Goal: Information Seeking & Learning: Learn about a topic

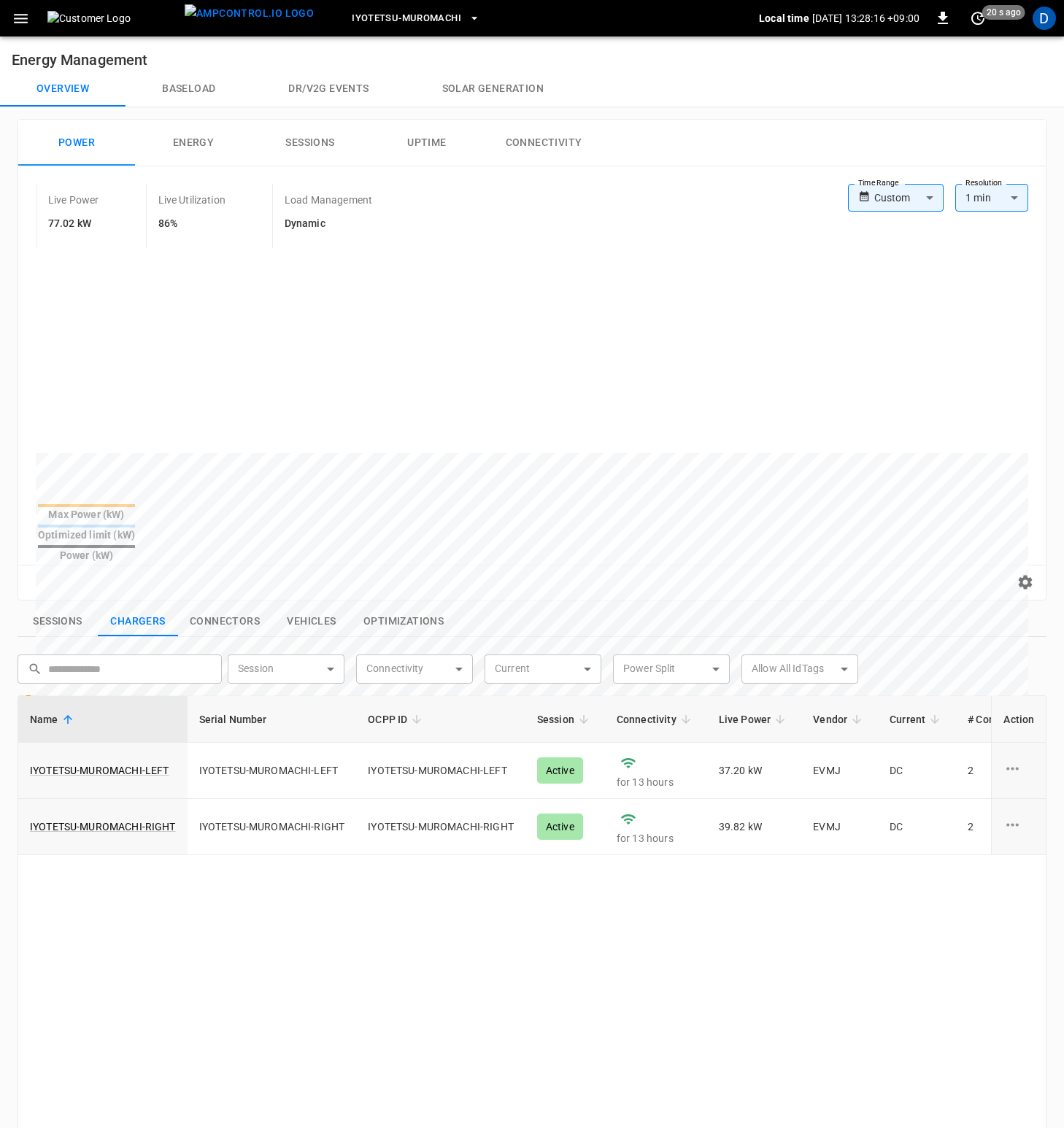
scroll to position [0, 378]
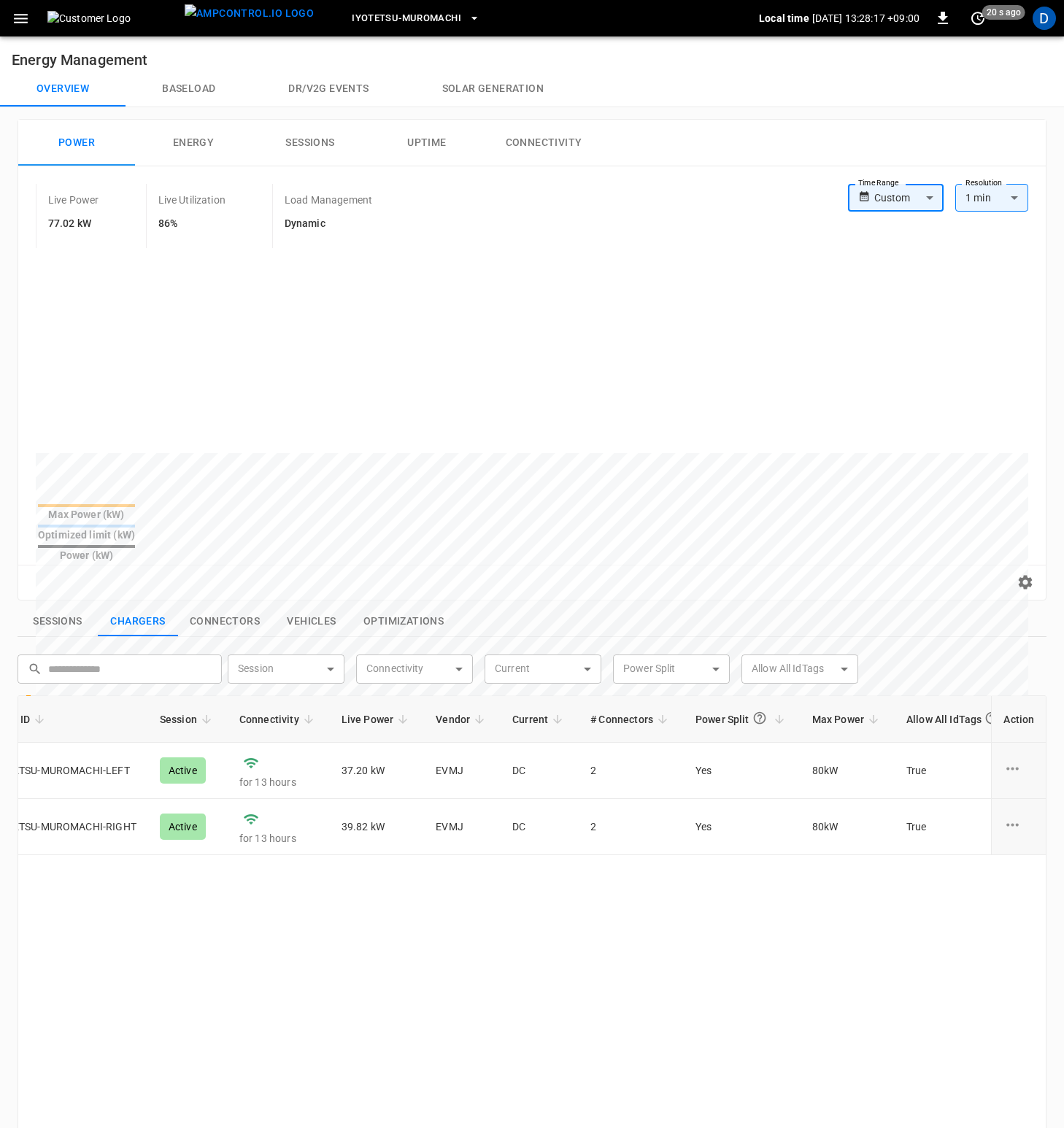
click at [82, 85] on button "Overview" at bounding box center [62, 89] width 126 height 35
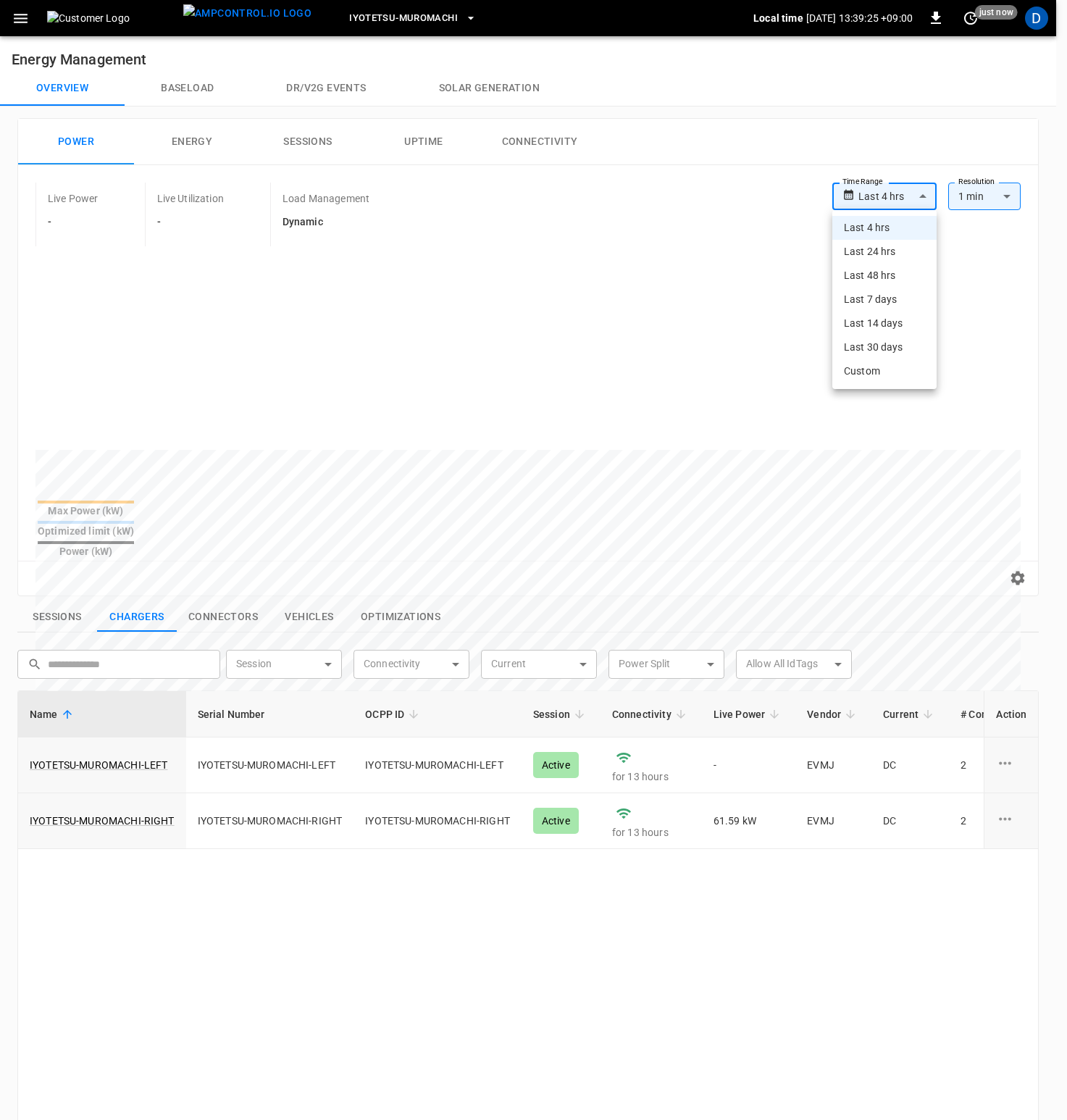
click at [898, 231] on li "Last 4 hrs" at bounding box center [885, 228] width 105 height 24
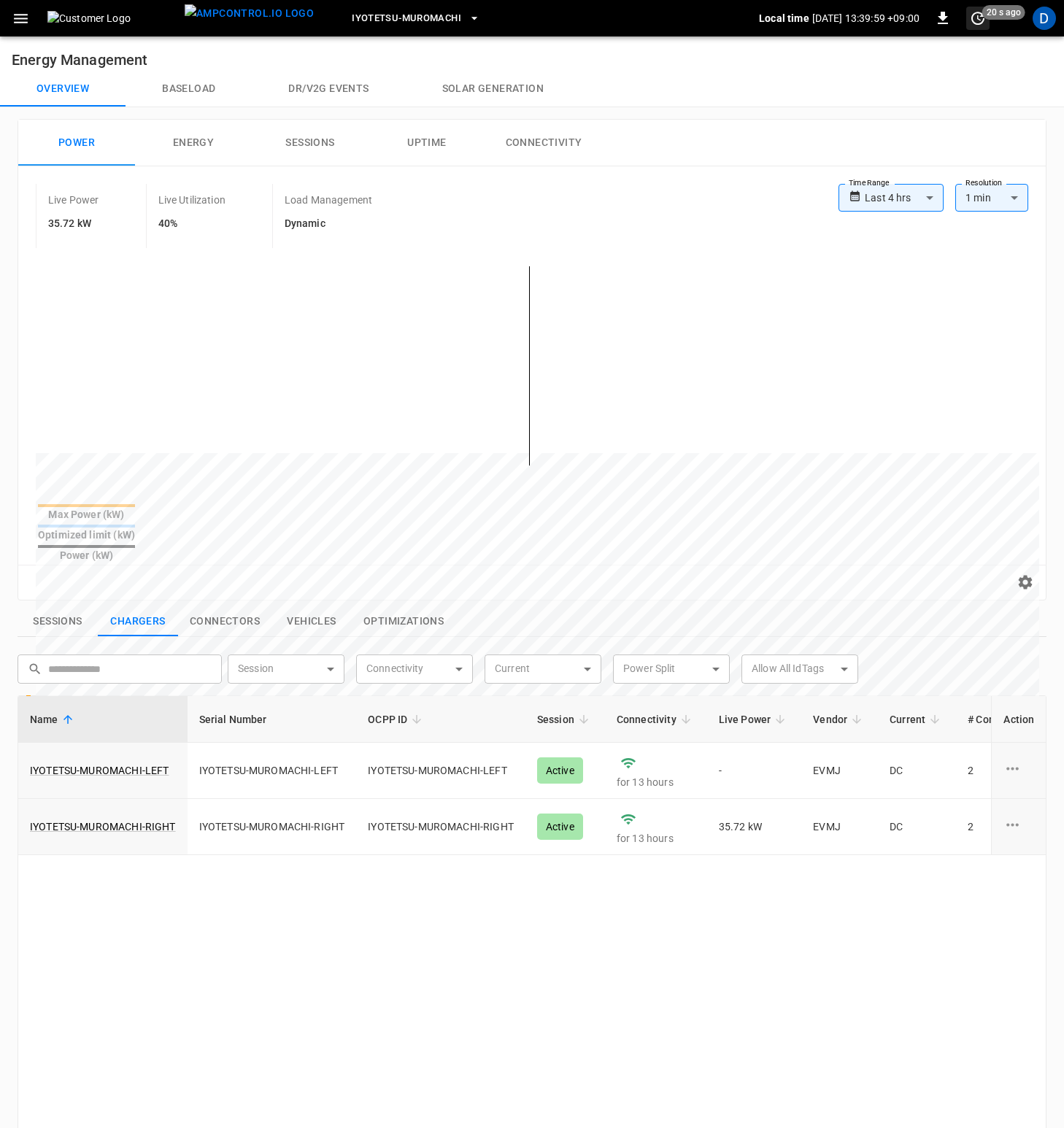
click at [984, 15] on span "20 s ago" at bounding box center [1003, 12] width 43 height 14
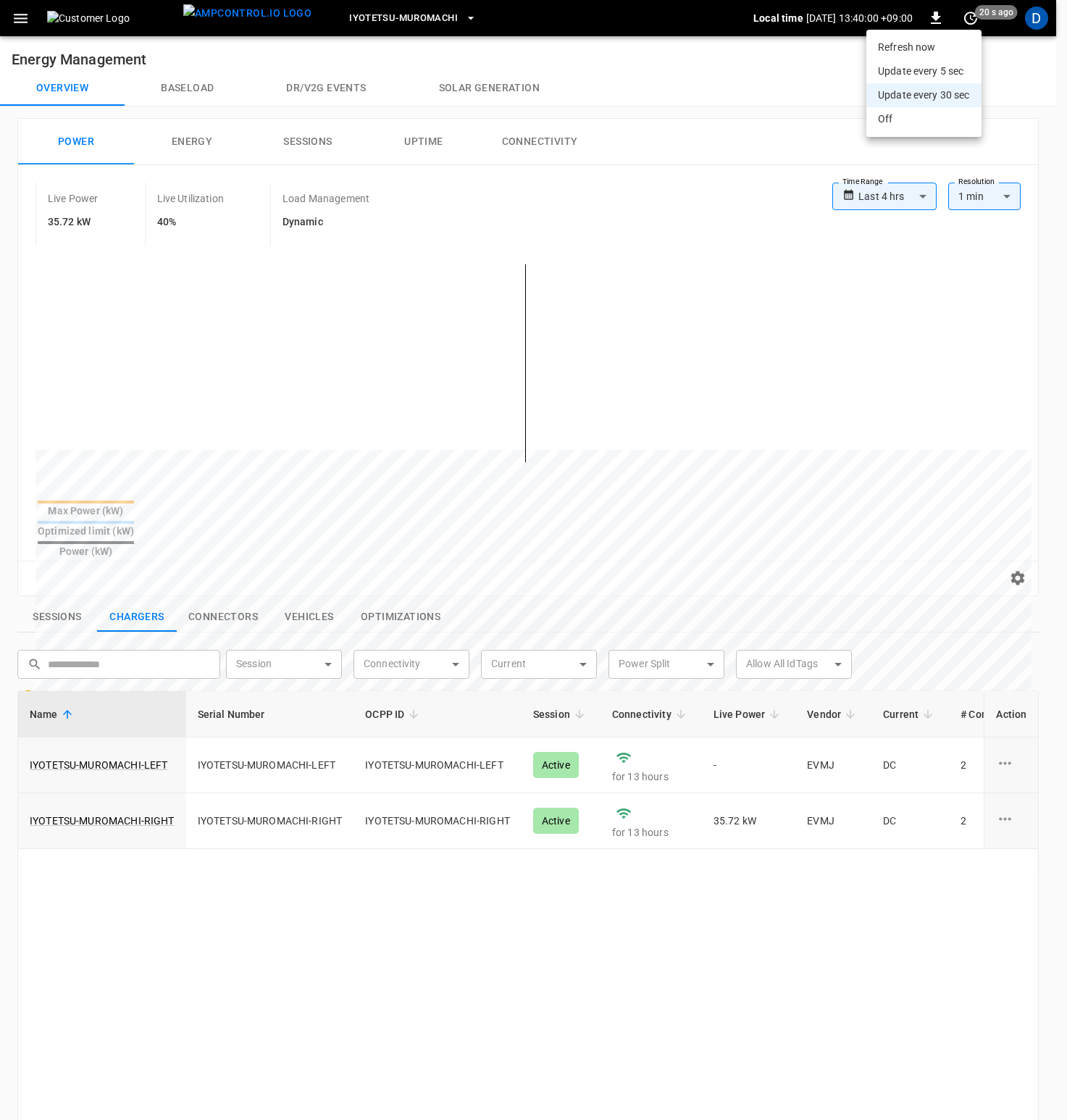
click at [952, 70] on li "Update every 5 sec" at bounding box center [924, 71] width 115 height 24
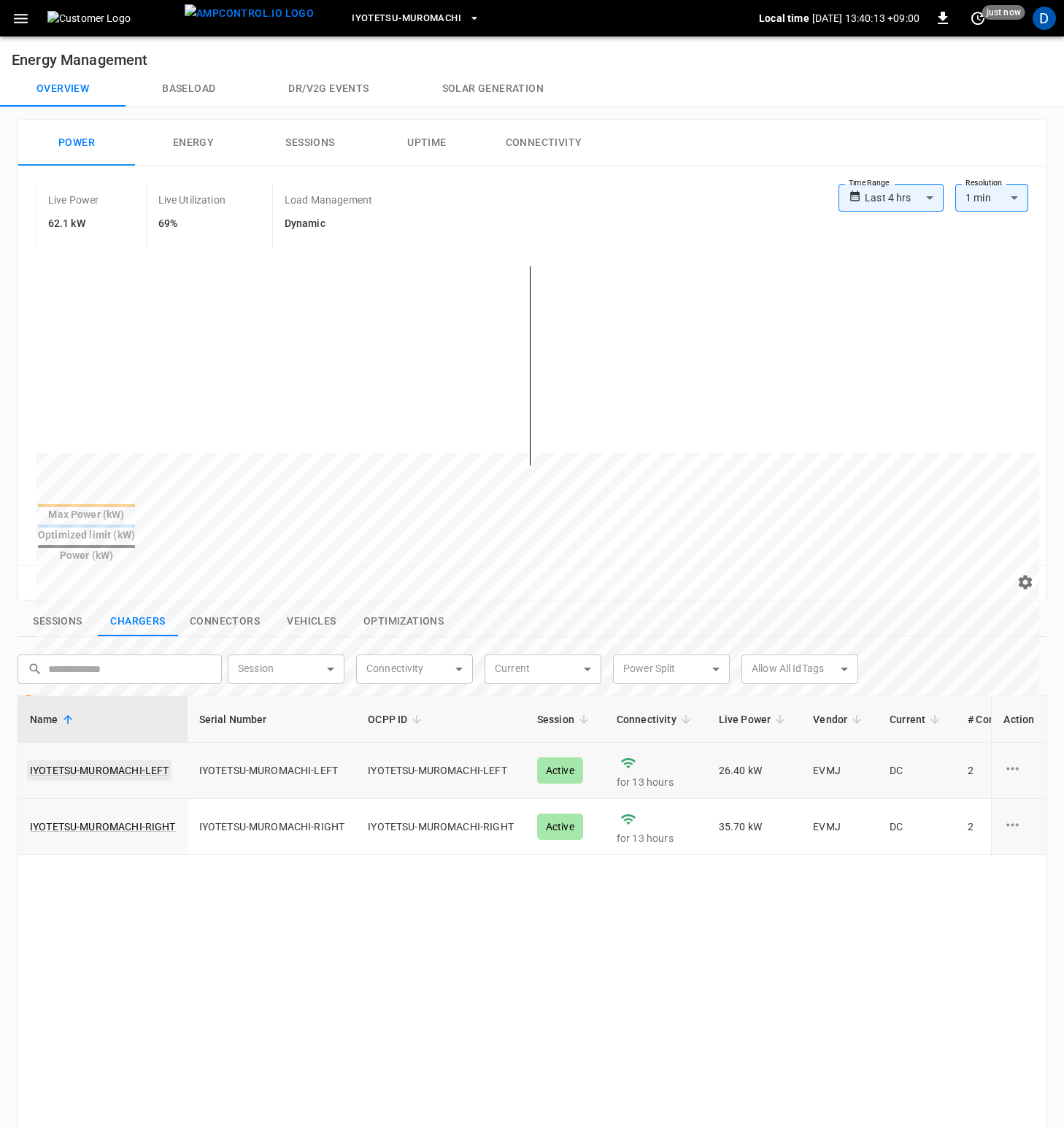
click at [132, 760] on link "IYOTETSU-MUROMACHI-LEFT" at bounding box center [99, 771] width 144 height 20
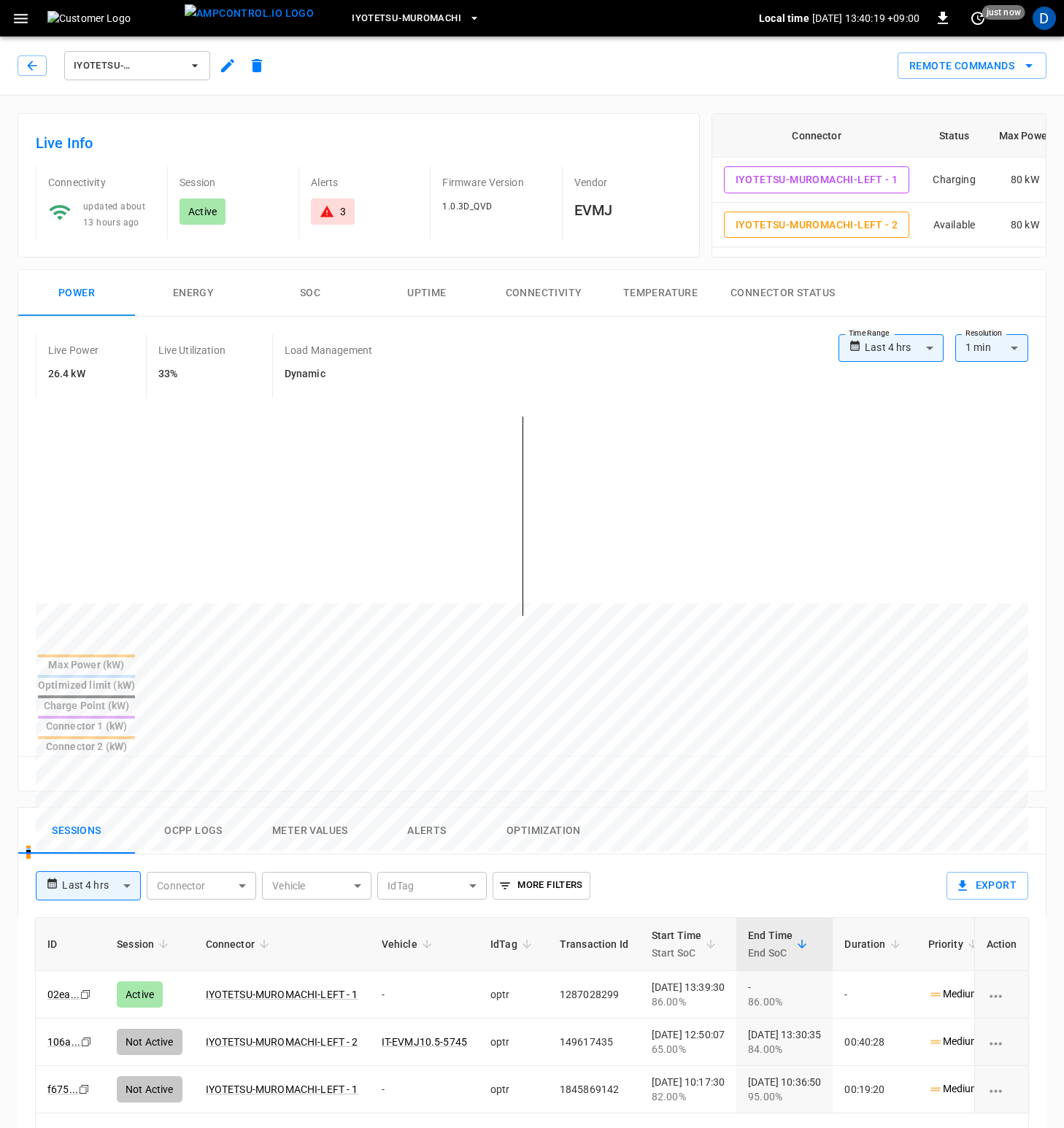
click at [191, 808] on button "Ocpp logs" at bounding box center [193, 830] width 116 height 46
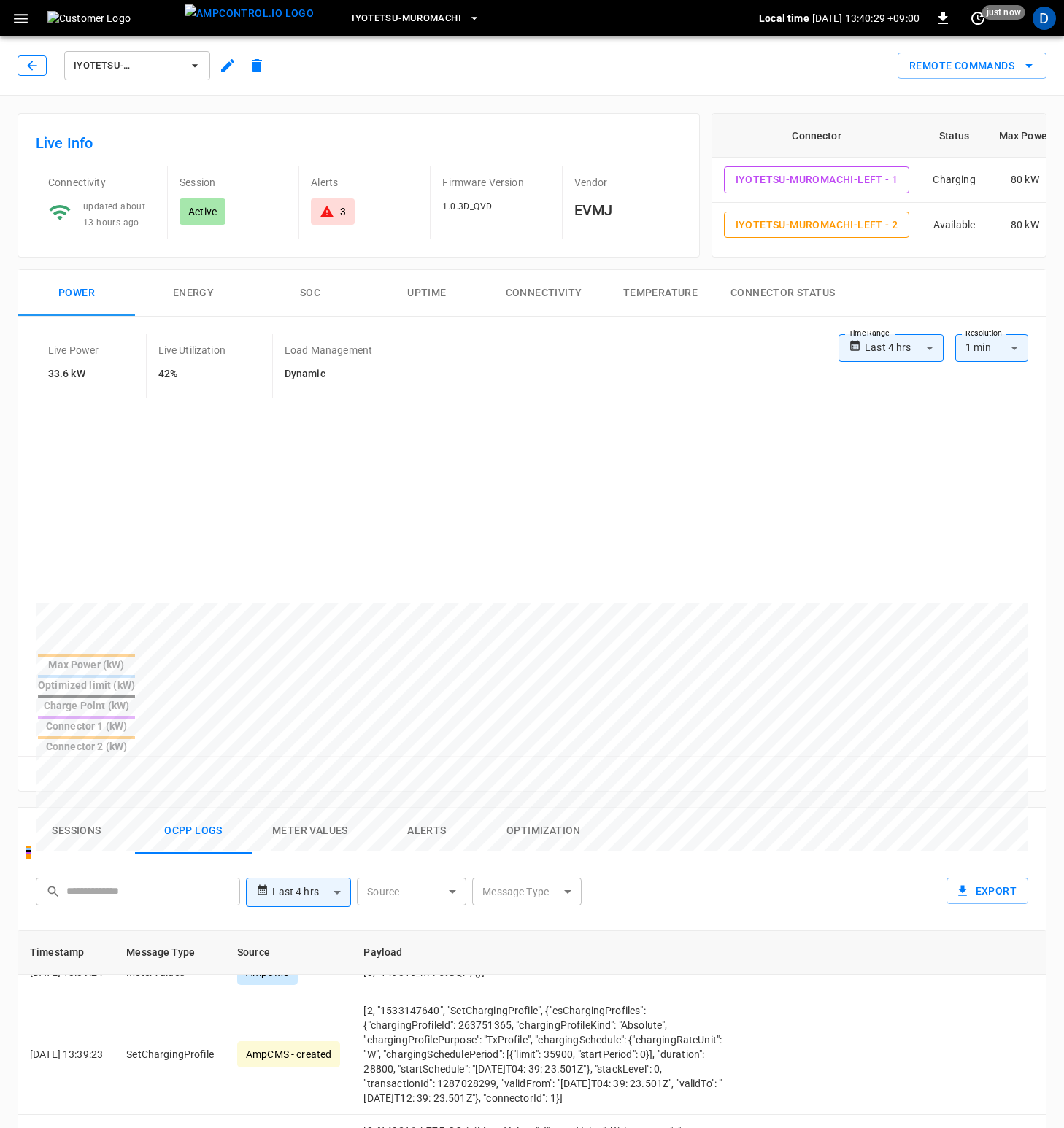
click at [41, 71] on button "button" at bounding box center [32, 66] width 30 height 20
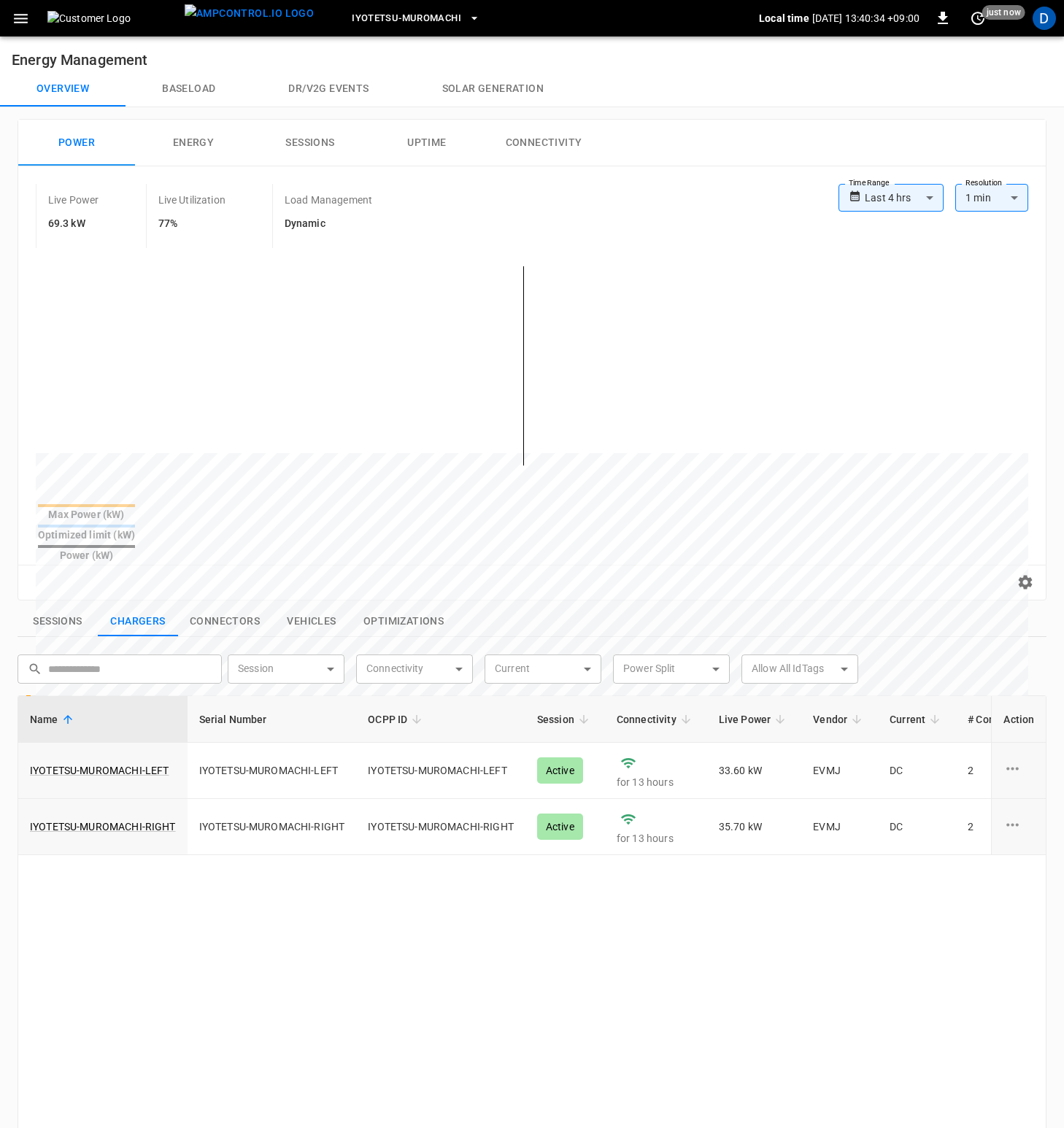
click at [307, 141] on button "Sessions" at bounding box center [310, 142] width 116 height 46
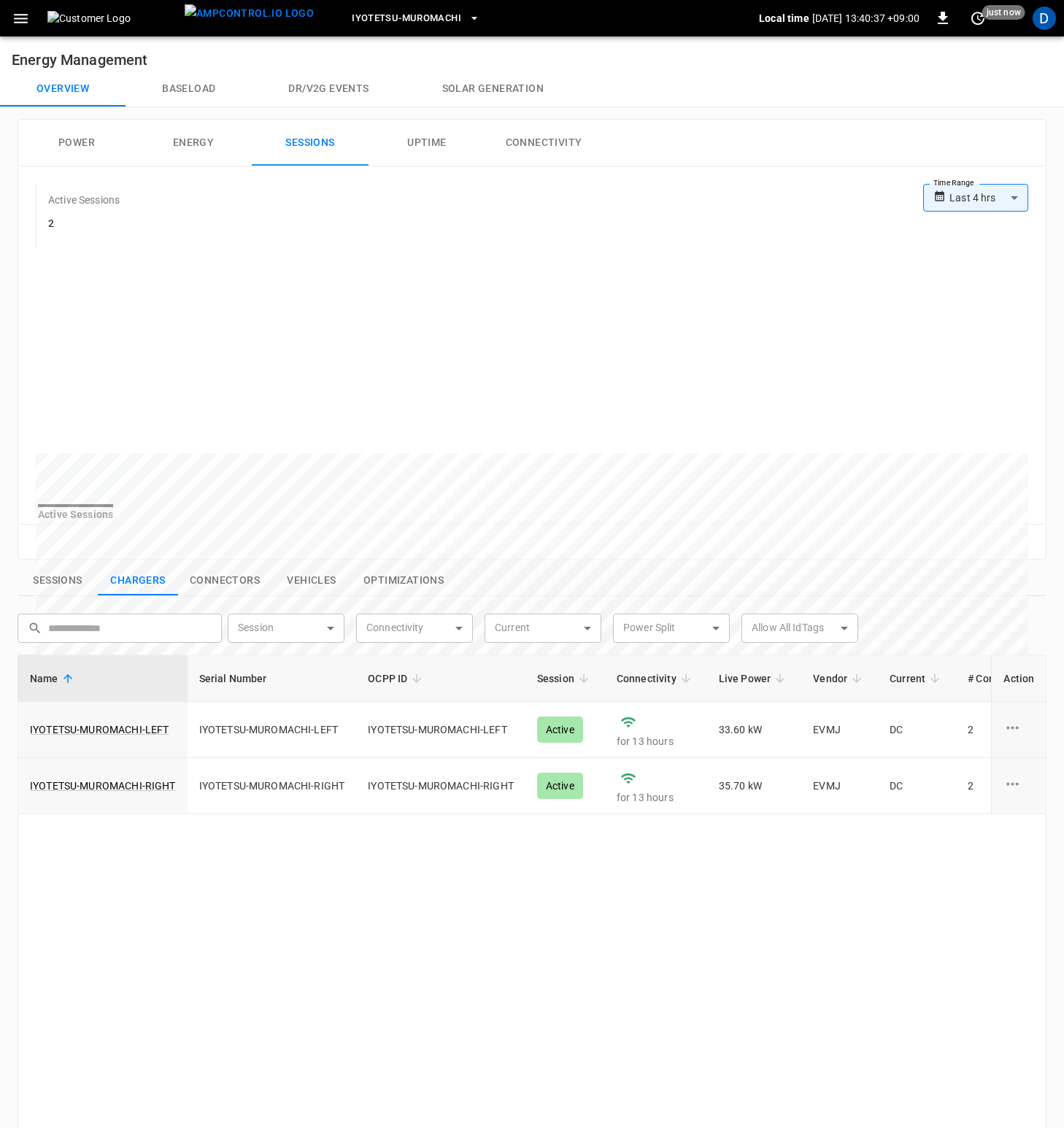
click at [89, 142] on button "Power" at bounding box center [77, 142] width 116 height 46
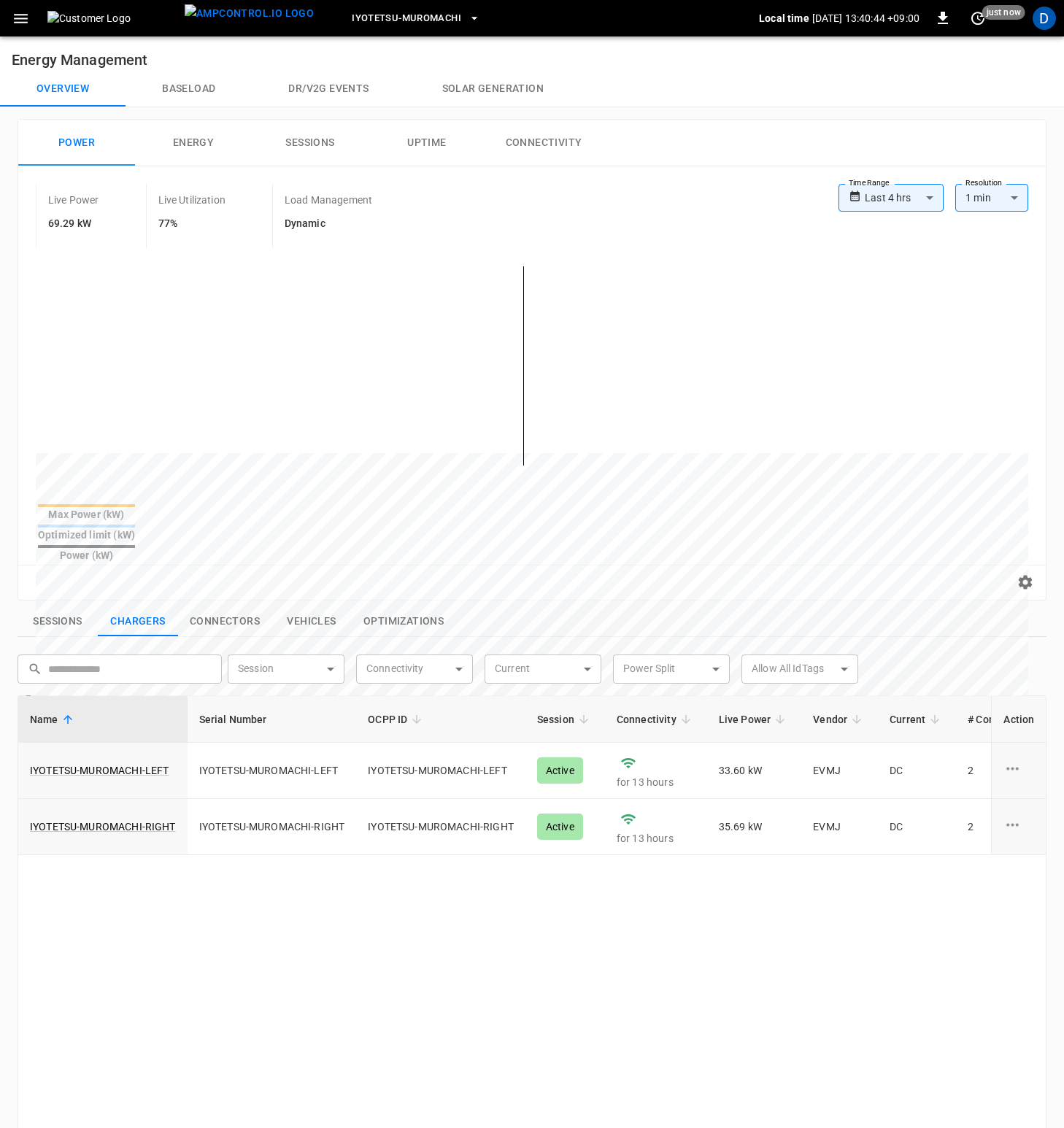
click at [180, 83] on button "Baseload" at bounding box center [189, 89] width 126 height 35
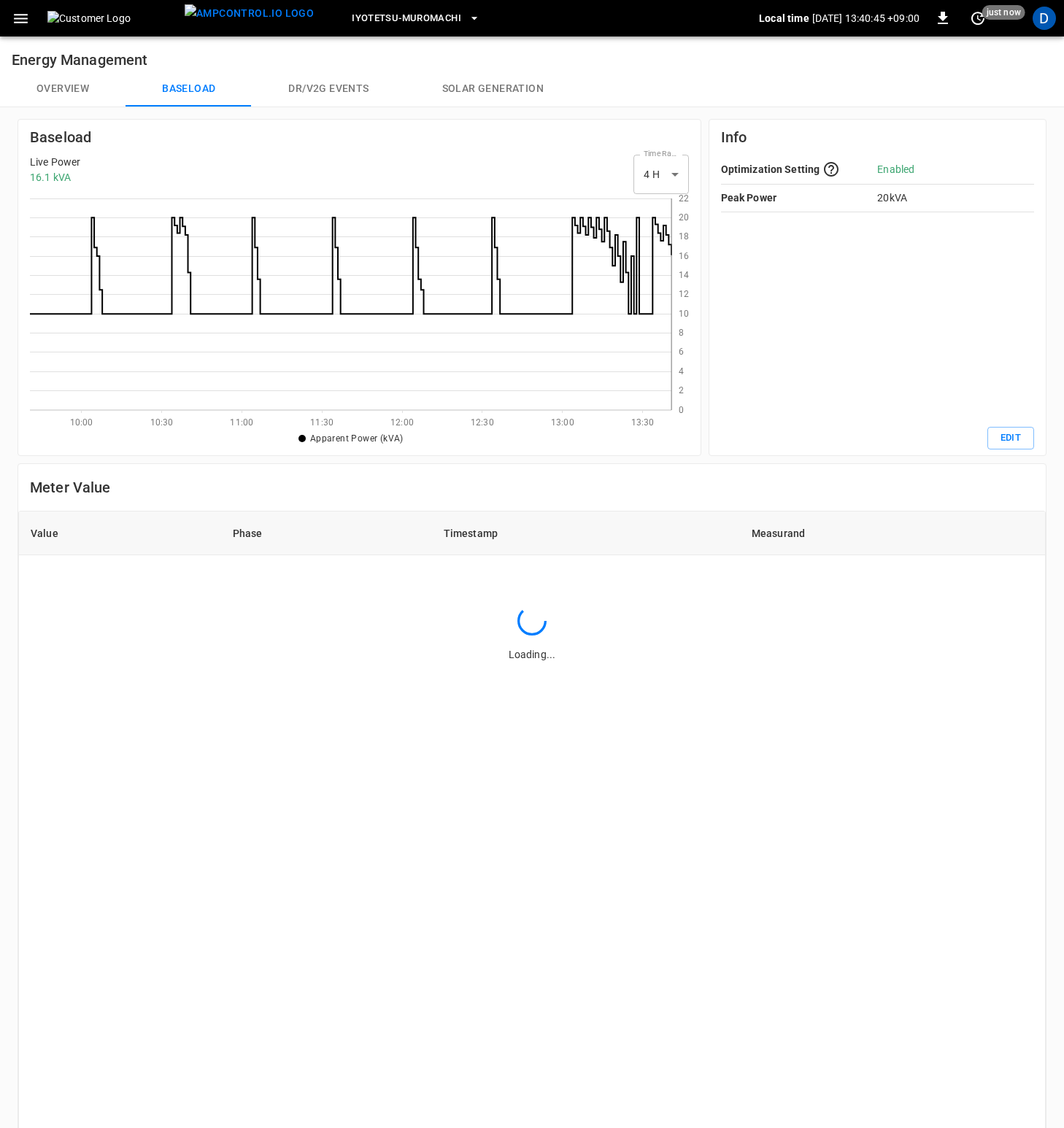
scroll to position [201, 631]
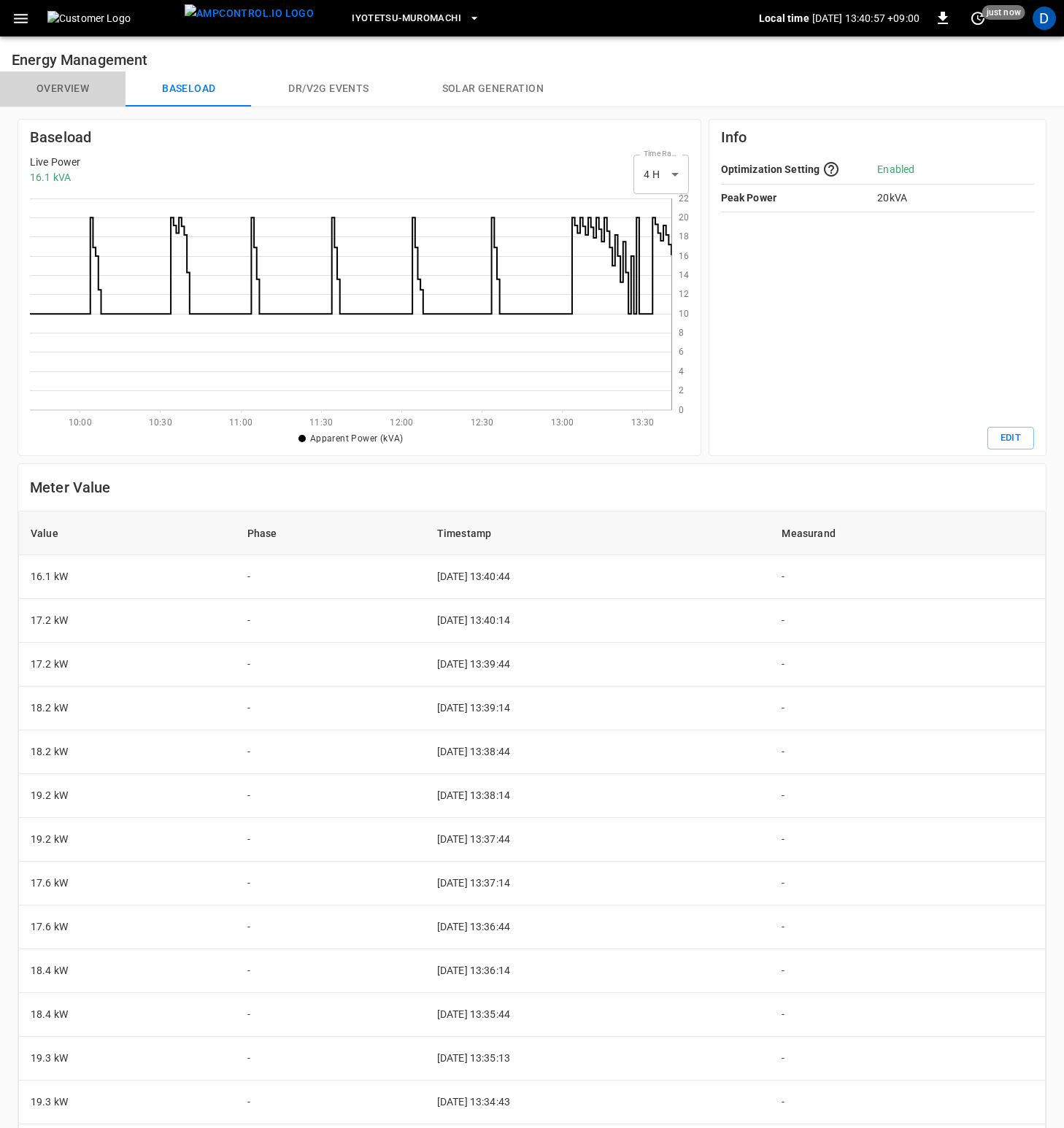
click at [72, 93] on button "Overview" at bounding box center [62, 89] width 126 height 35
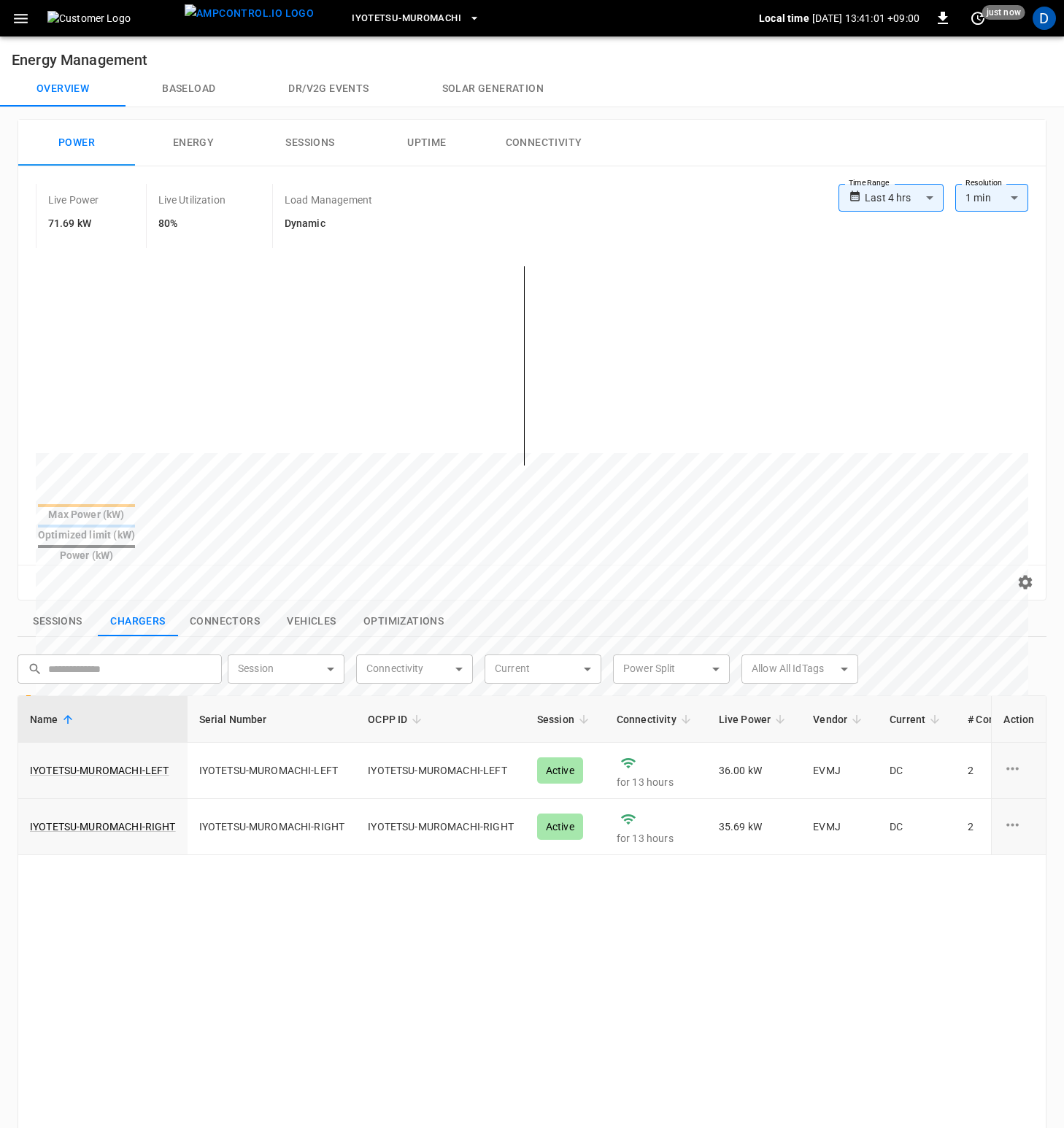
click at [198, 104] on button "Baseload" at bounding box center [189, 89] width 126 height 35
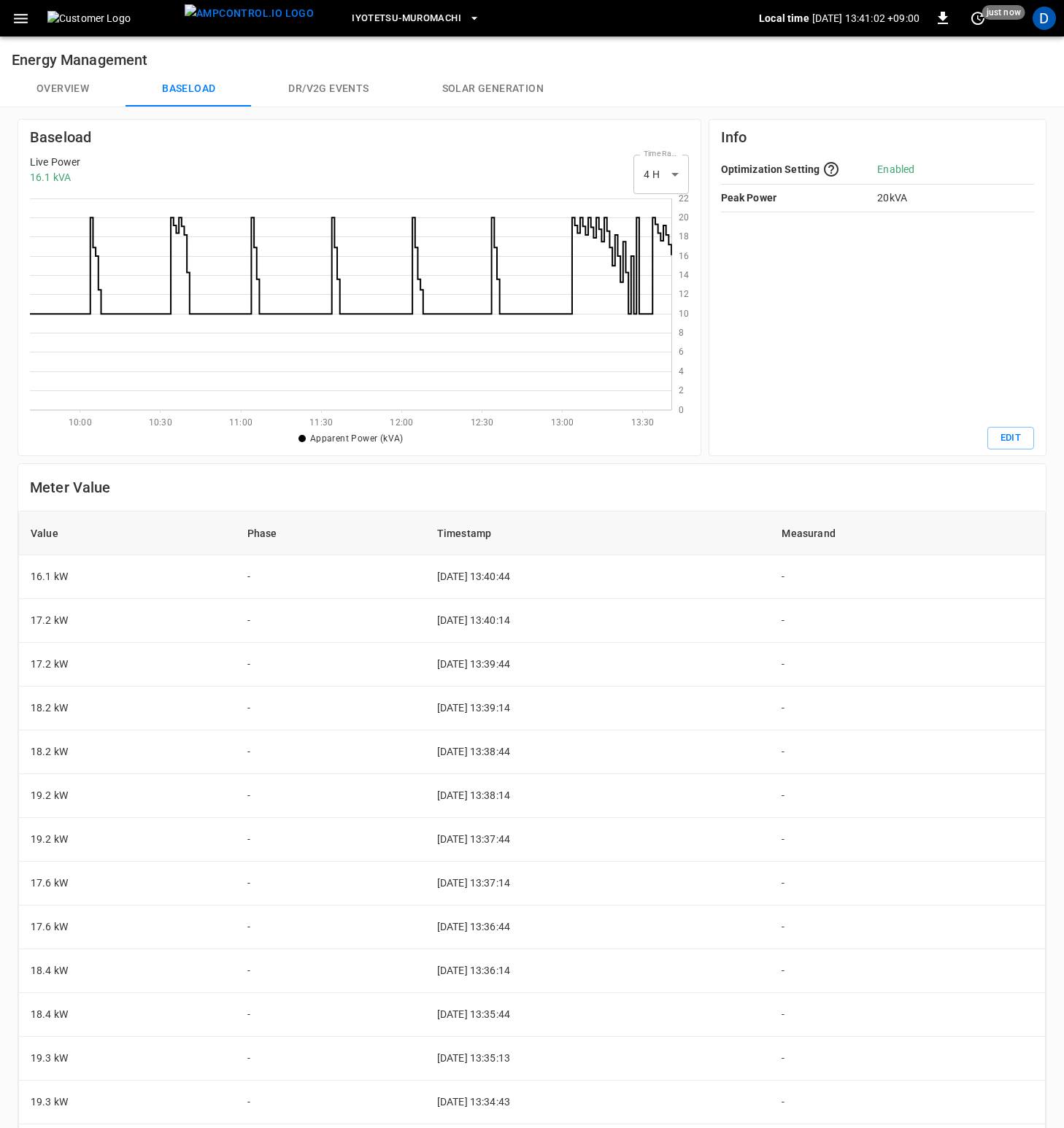
scroll to position [201, 631]
